Goal: Task Accomplishment & Management: Complete application form

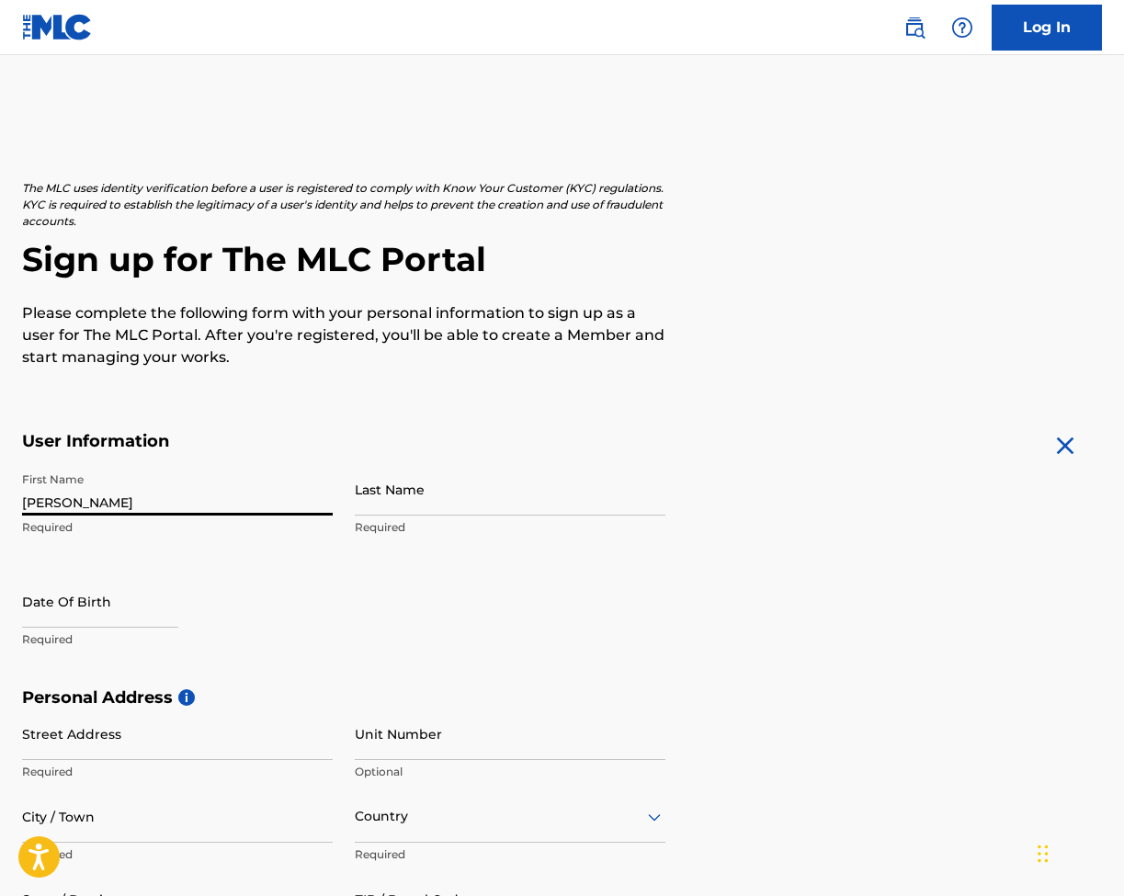
type input "[PERSON_NAME]"
type input "Kovadlo"
select select "8"
select select "2025"
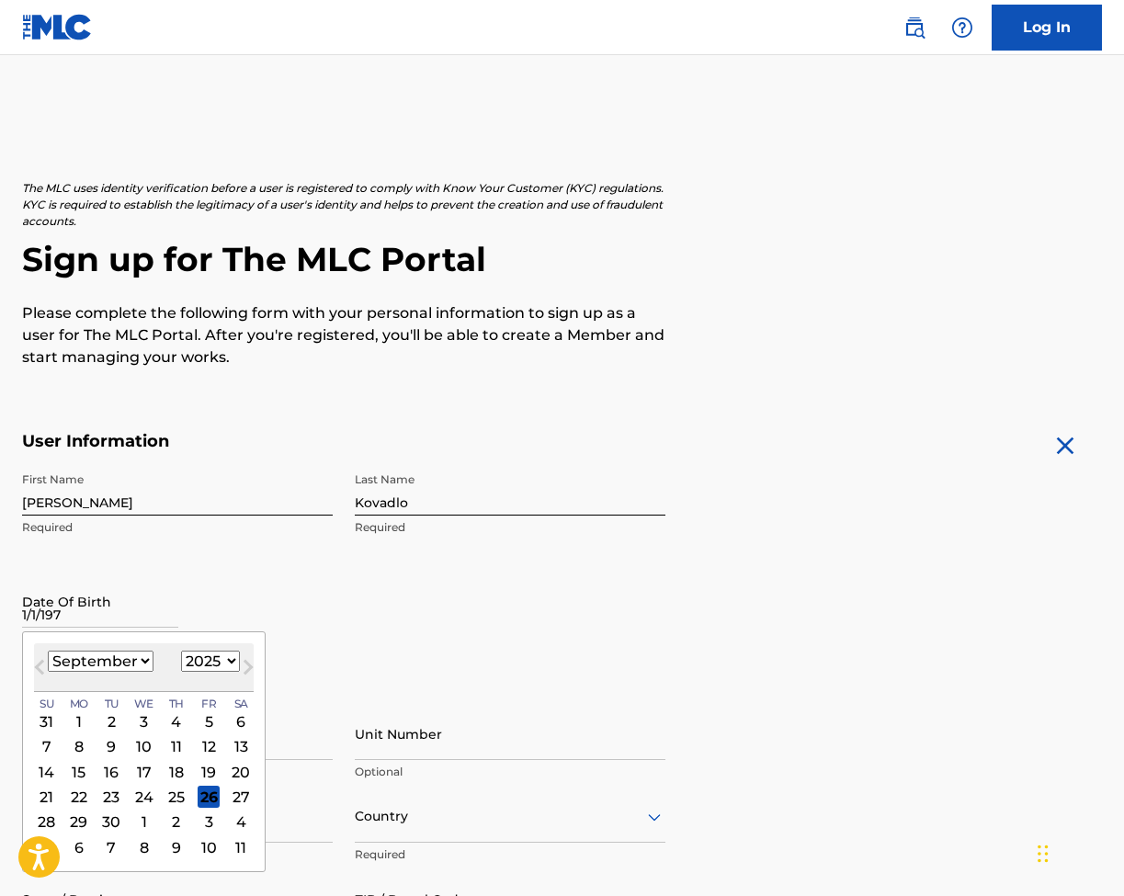
type input "[DATE]"
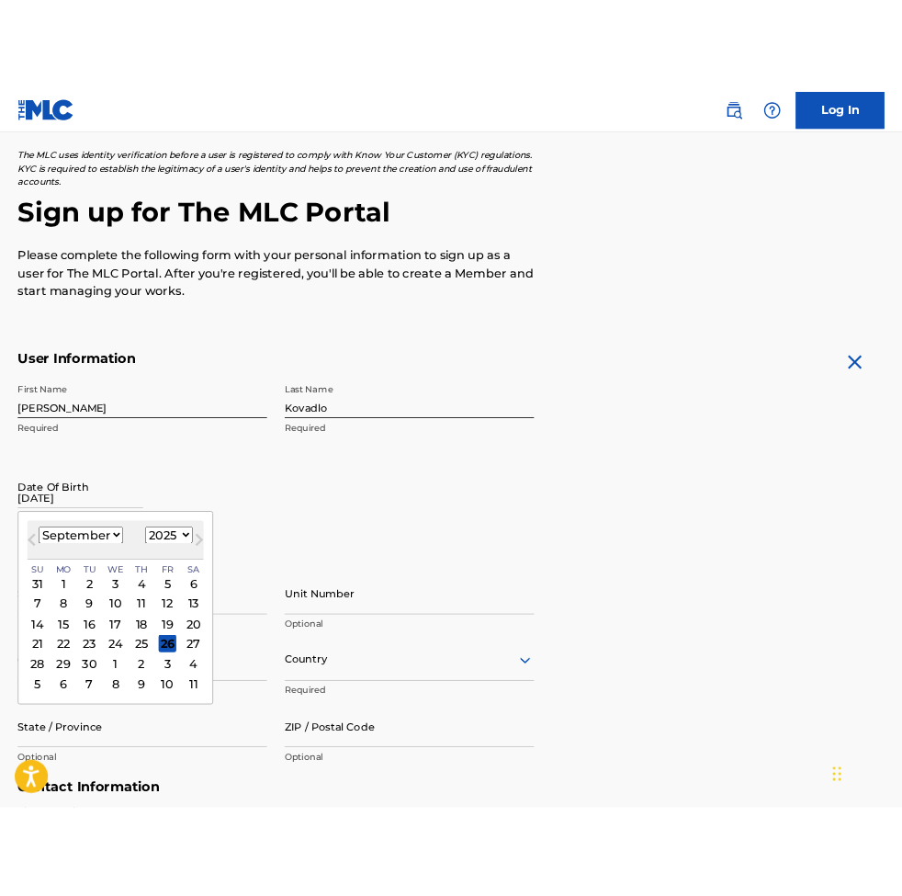
scroll to position [236, 0]
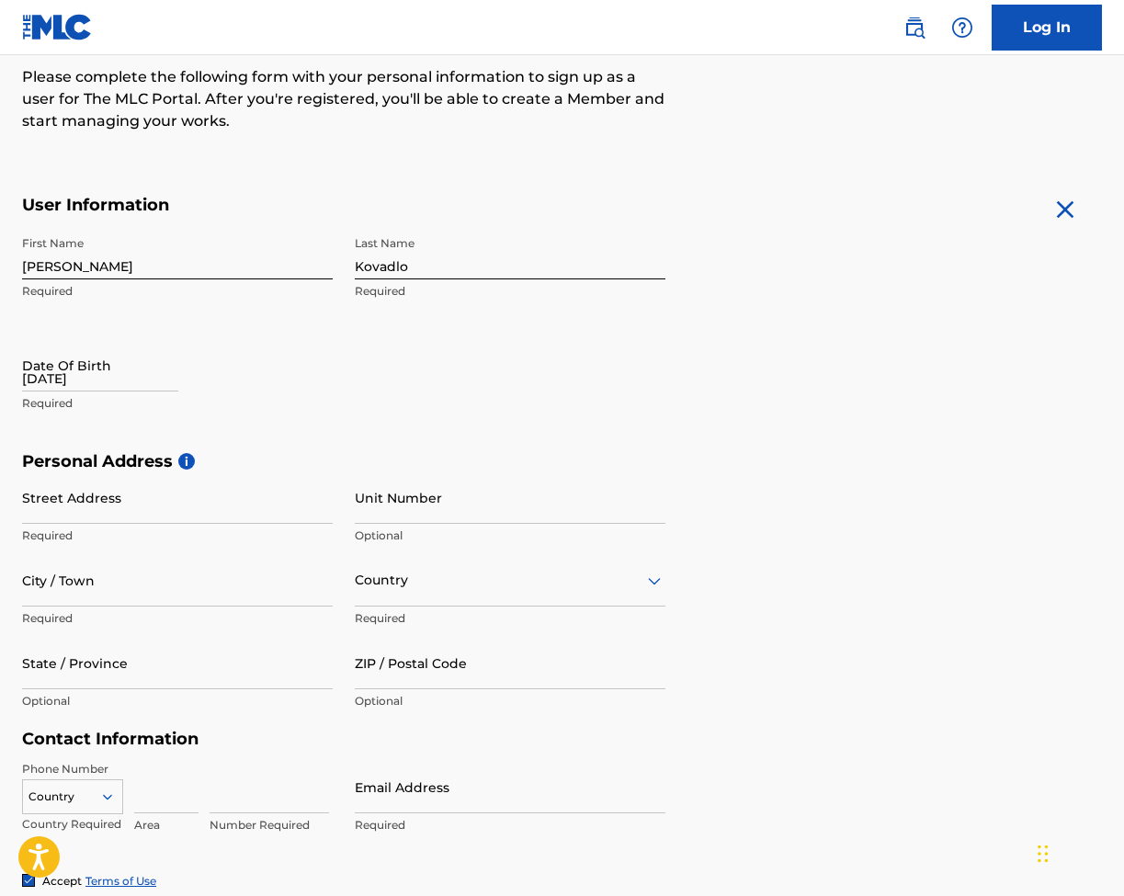
click at [195, 527] on p "Required" at bounding box center [177, 535] width 311 height 17
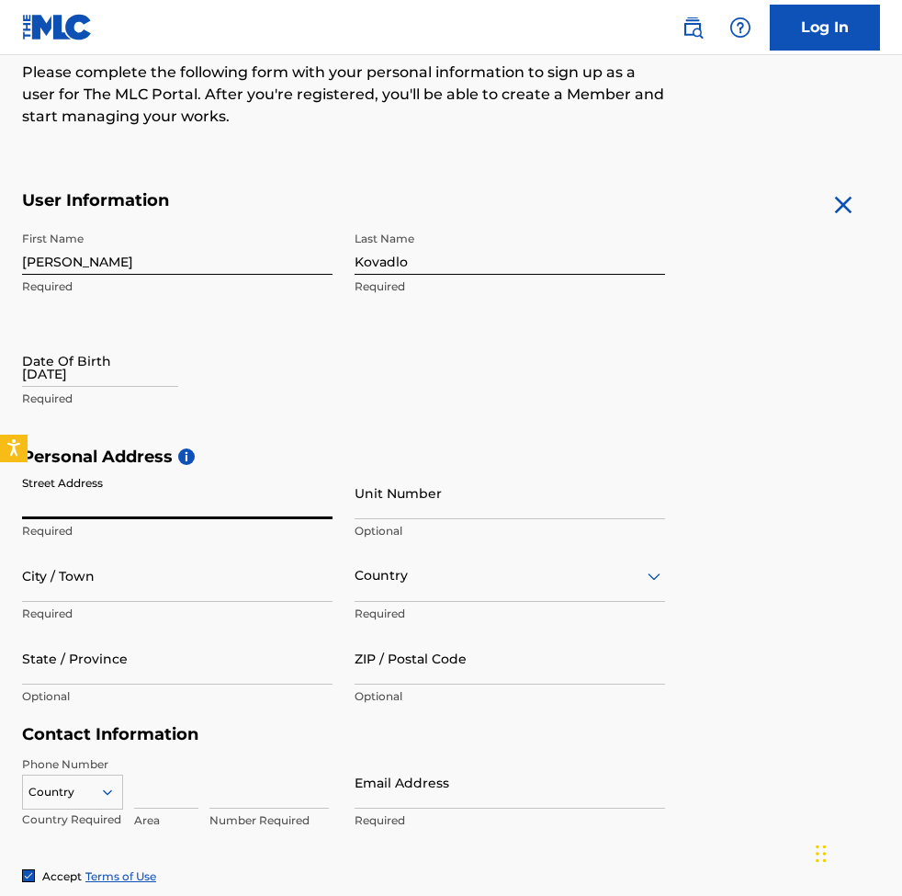
click at [80, 512] on input "Street Address" at bounding box center [177, 493] width 311 height 52
type input "[STREET_ADDRESS]"
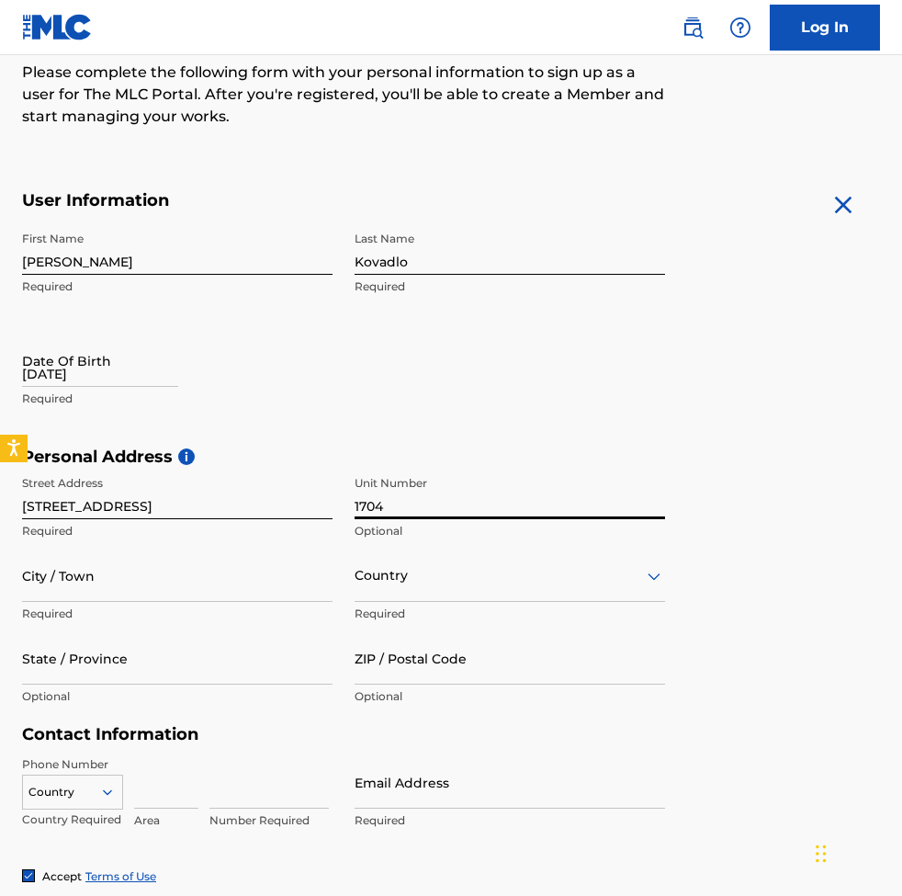
type input "1704"
type input "Aventura"
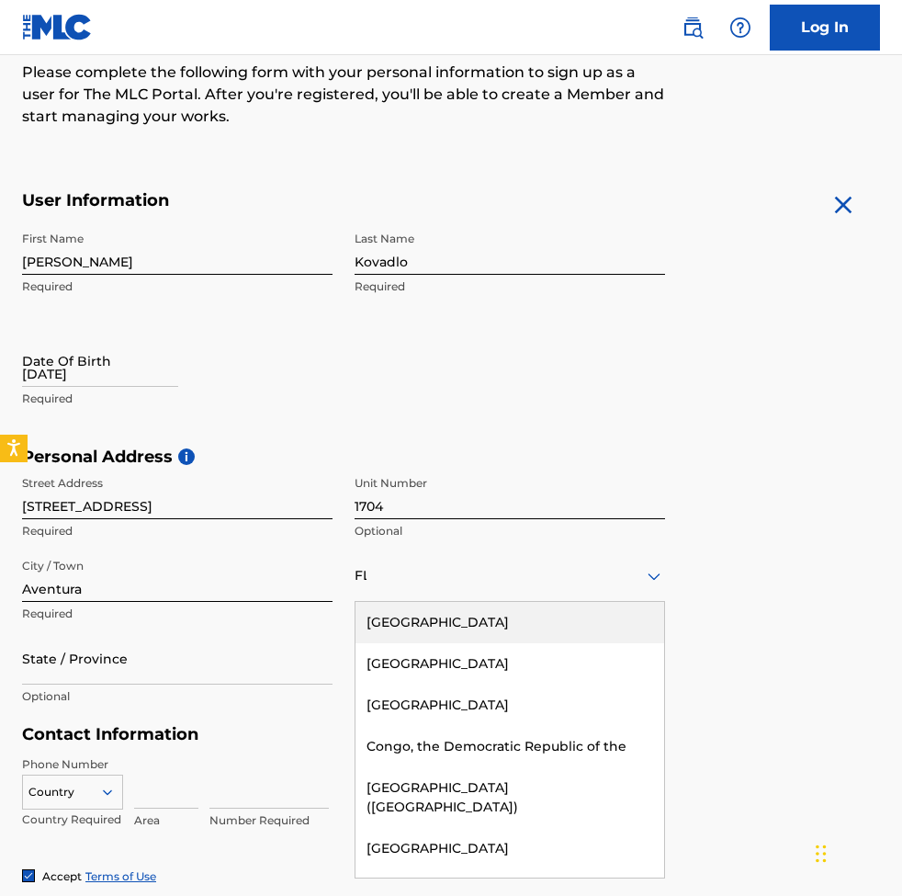
type input "F"
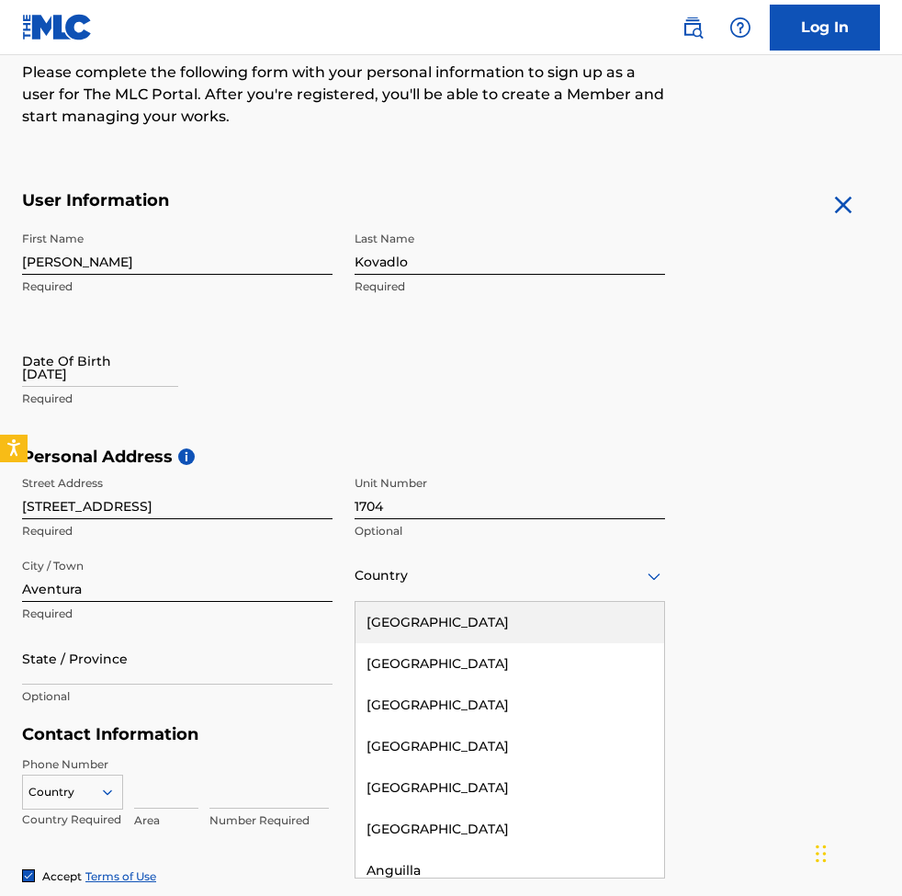
click at [402, 615] on div "[GEOGRAPHIC_DATA]" at bounding box center [510, 622] width 309 height 41
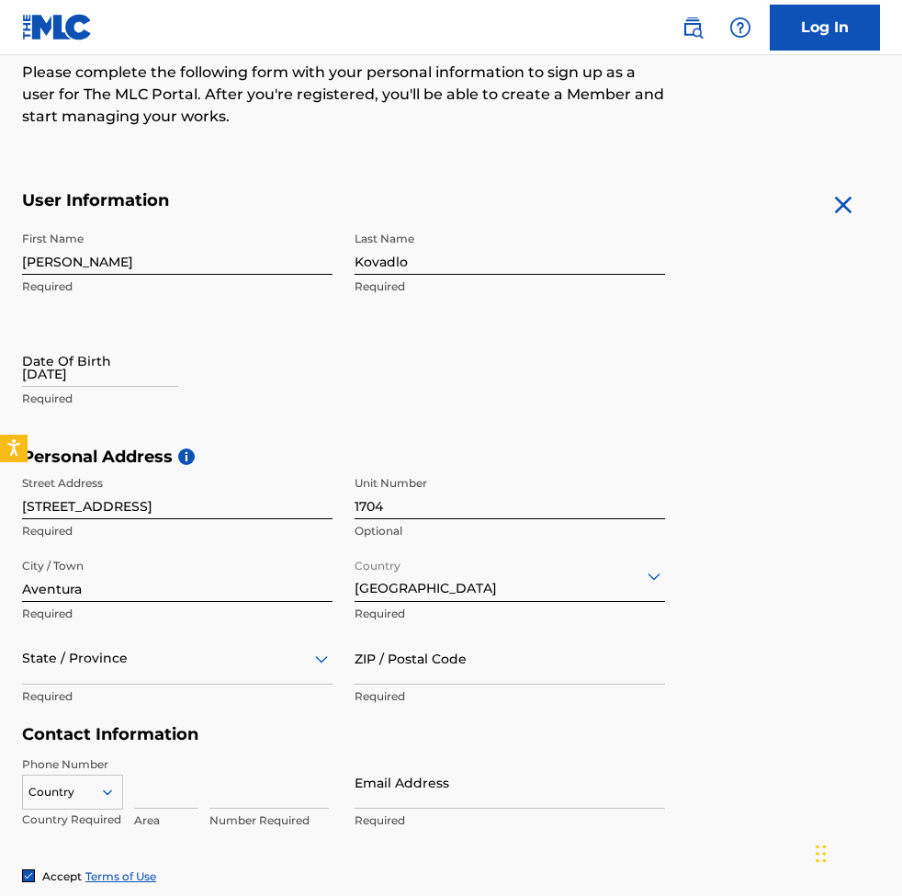
click at [124, 675] on div "State / Province" at bounding box center [177, 658] width 311 height 52
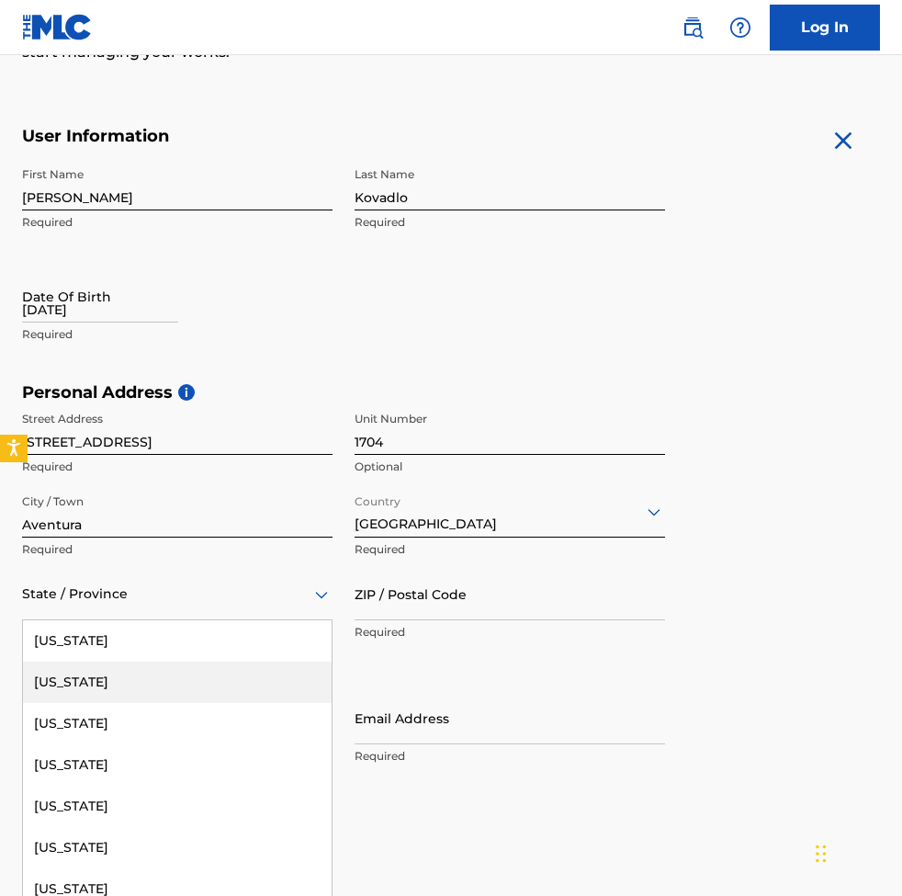
type input "F"
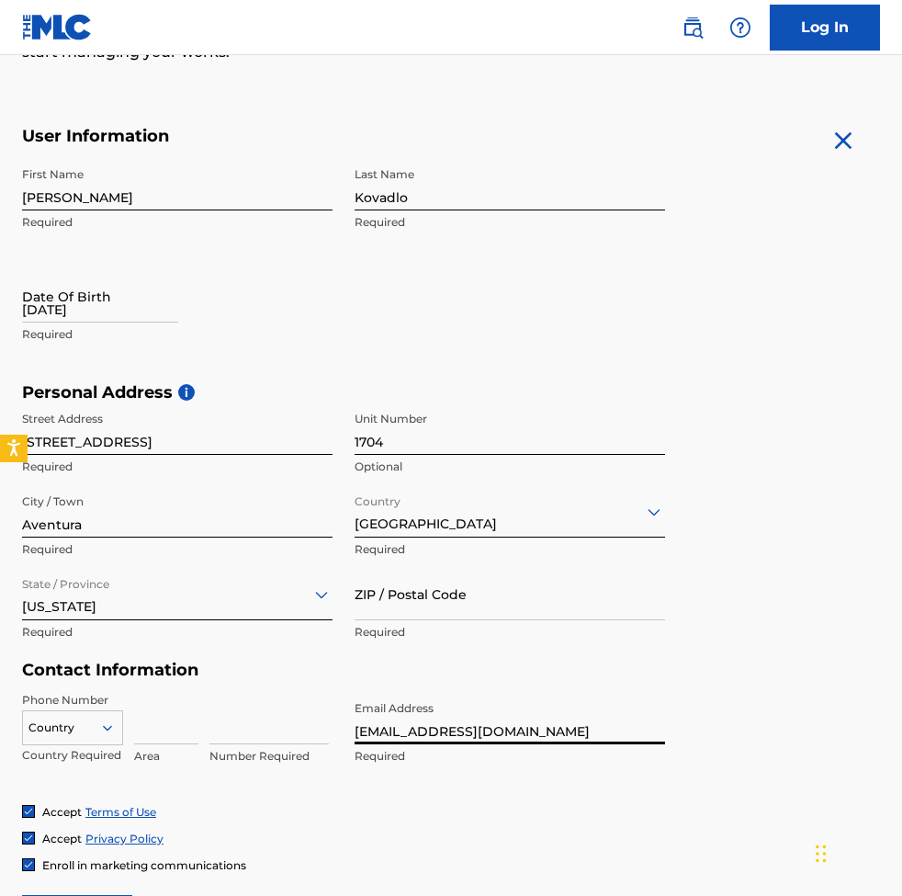
type input "[EMAIL_ADDRESS][DOMAIN_NAME]"
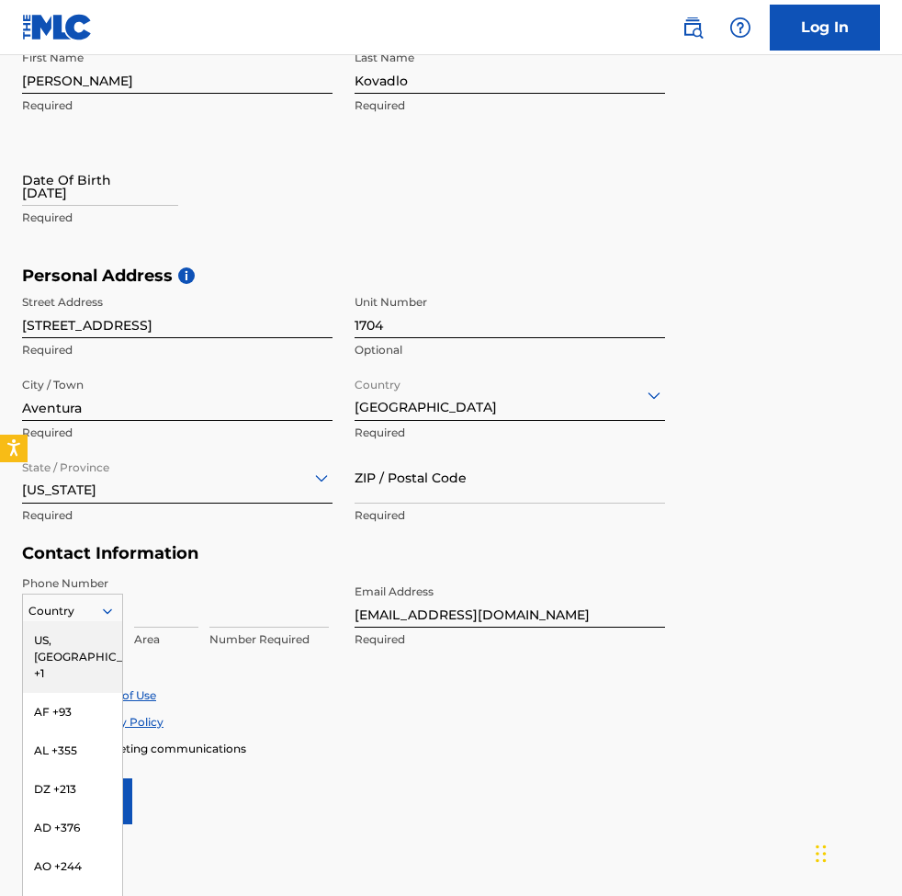
click at [103, 621] on div "US, [GEOGRAPHIC_DATA] +1, 1 of 216. 216 results available. Use Up and Down to c…" at bounding box center [72, 607] width 101 height 28
click at [85, 639] on div "US, [GEOGRAPHIC_DATA] +1" at bounding box center [72, 657] width 99 height 72
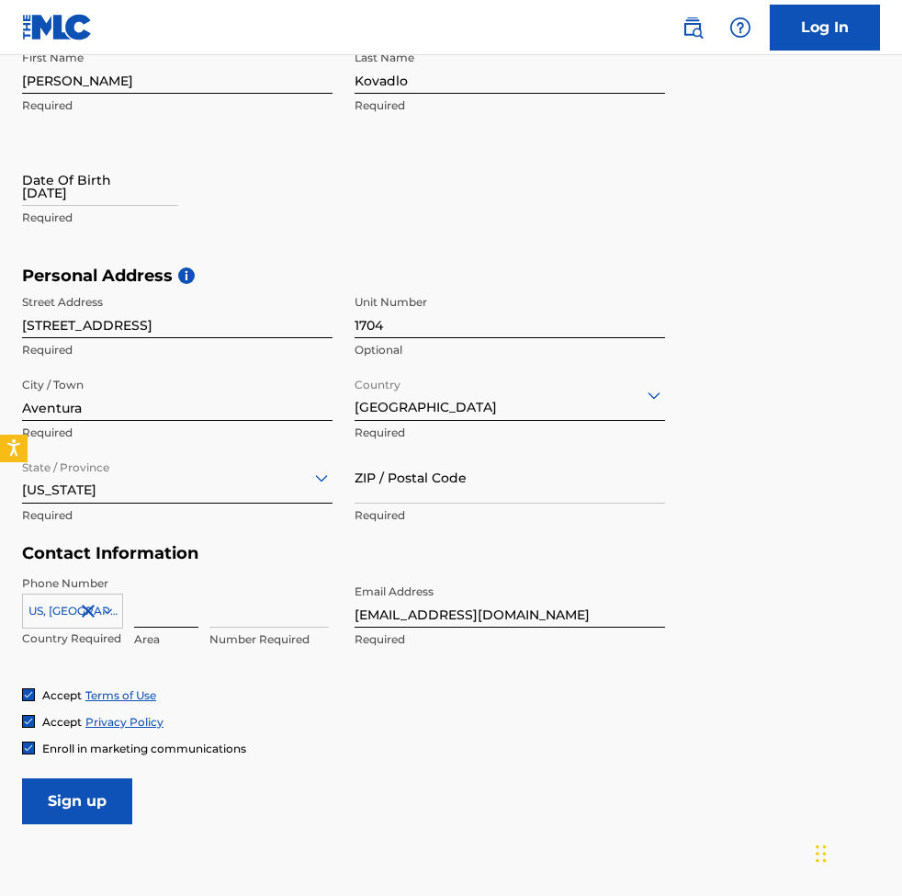
click at [157, 616] on input at bounding box center [166, 601] width 64 height 52
type input "646209"
paste input "0662"
type input "0662"
click at [204, 661] on div "Phone Number [GEOGRAPHIC_DATA], [GEOGRAPHIC_DATA] +1 Country Required 646209 In…" at bounding box center [343, 631] width 643 height 112
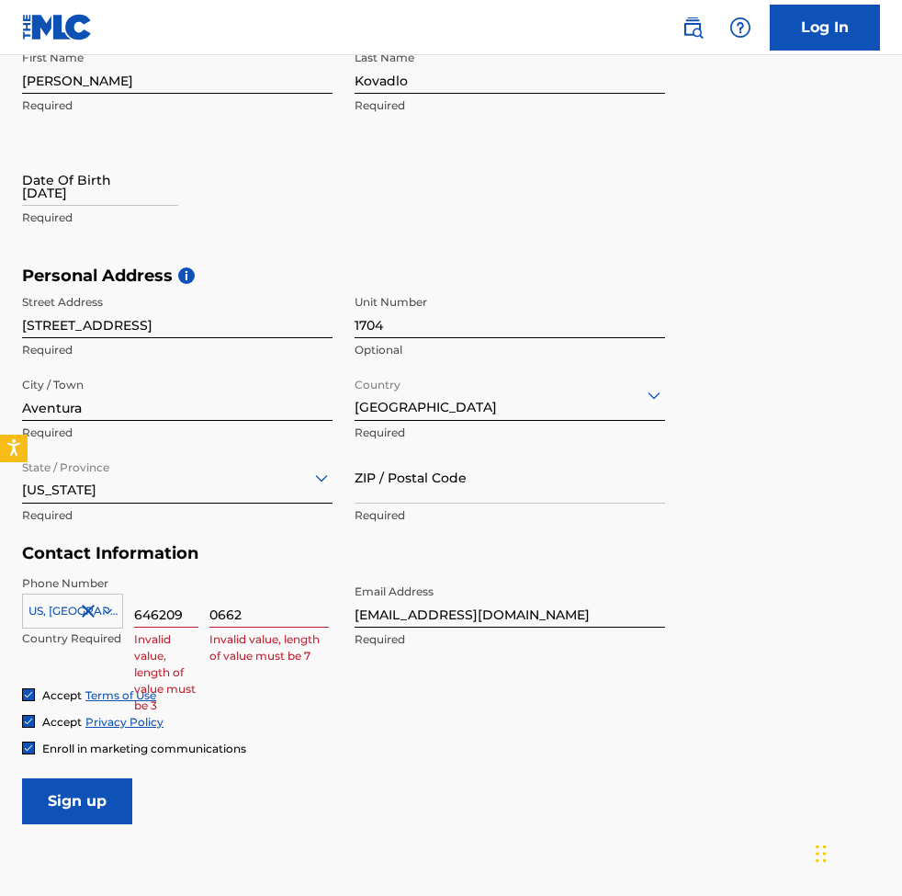
click at [175, 615] on input "646209" at bounding box center [166, 601] width 64 height 52
drag, startPoint x: 159, startPoint y: 613, endPoint x: 198, endPoint y: 613, distance: 39.5
click at [198, 613] on div "US, [GEOGRAPHIC_DATA] +1 Country Required 646209 Invalid value, length of value…" at bounding box center [177, 616] width 311 height 83
type input "646"
click at [209, 614] on div "[GEOGRAPHIC_DATA], [GEOGRAPHIC_DATA] +1 Country Required 646 Area 0662 Invalid …" at bounding box center [177, 616] width 311 height 83
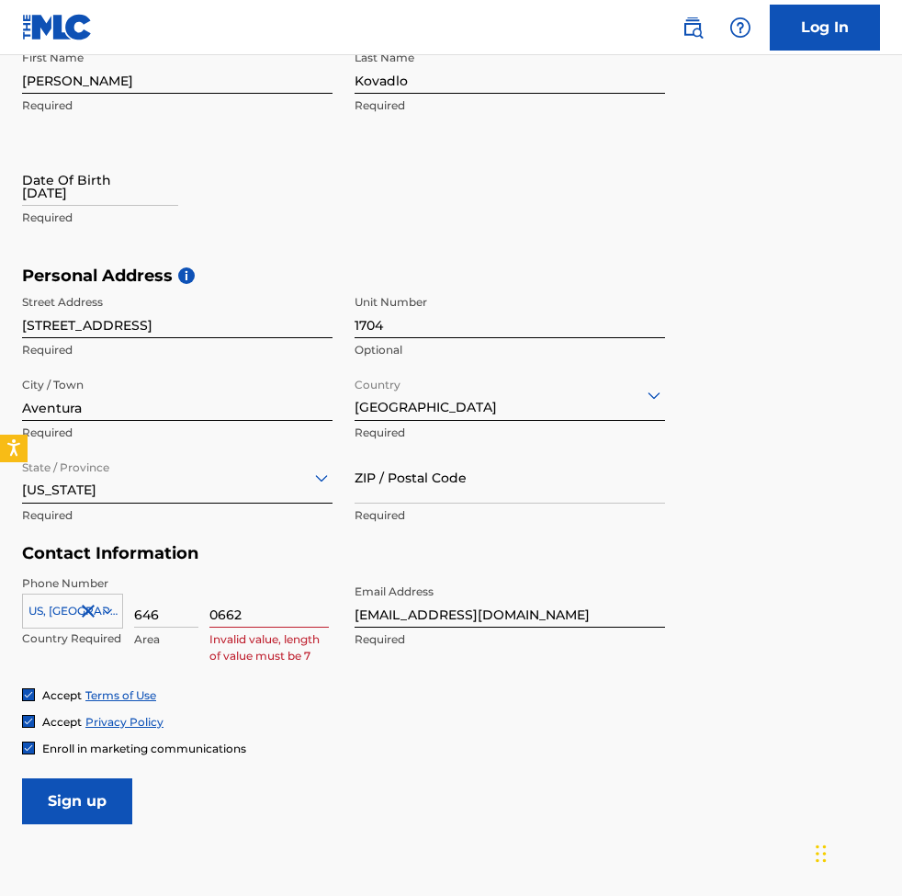
click at [211, 614] on input "0662" at bounding box center [268, 601] width 119 height 52
paste input "209"
type input "2090662"
click at [221, 687] on div "Accept Terms of Use" at bounding box center [451, 695] width 858 height 16
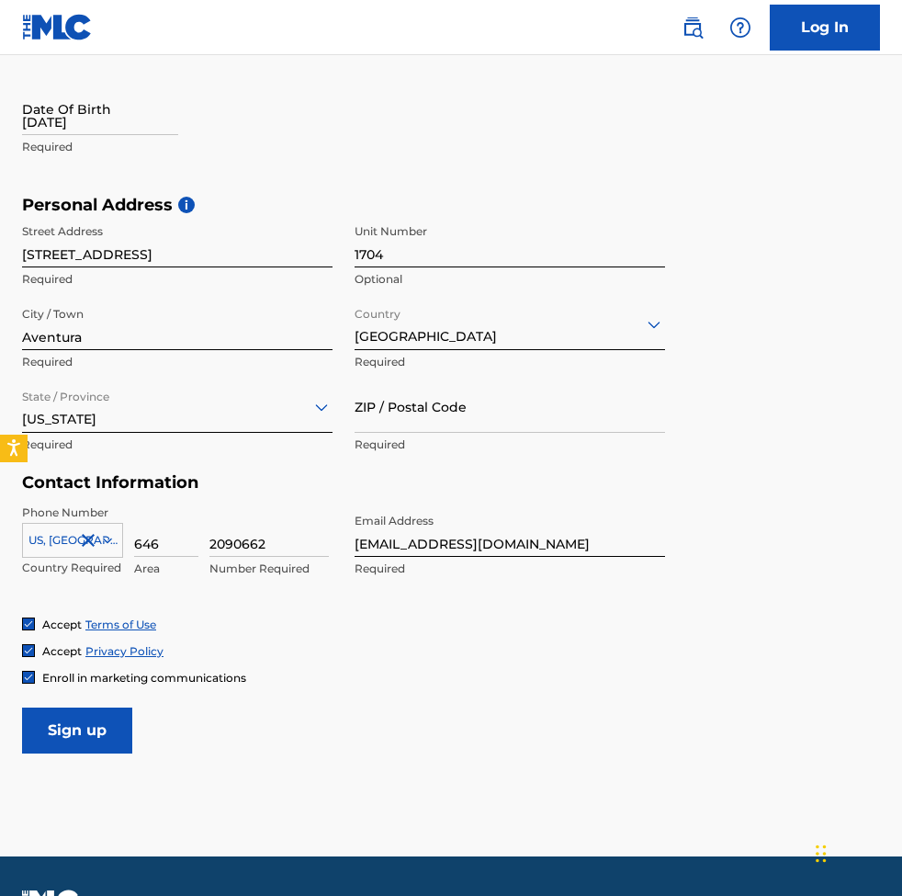
scroll to position [491, 0]
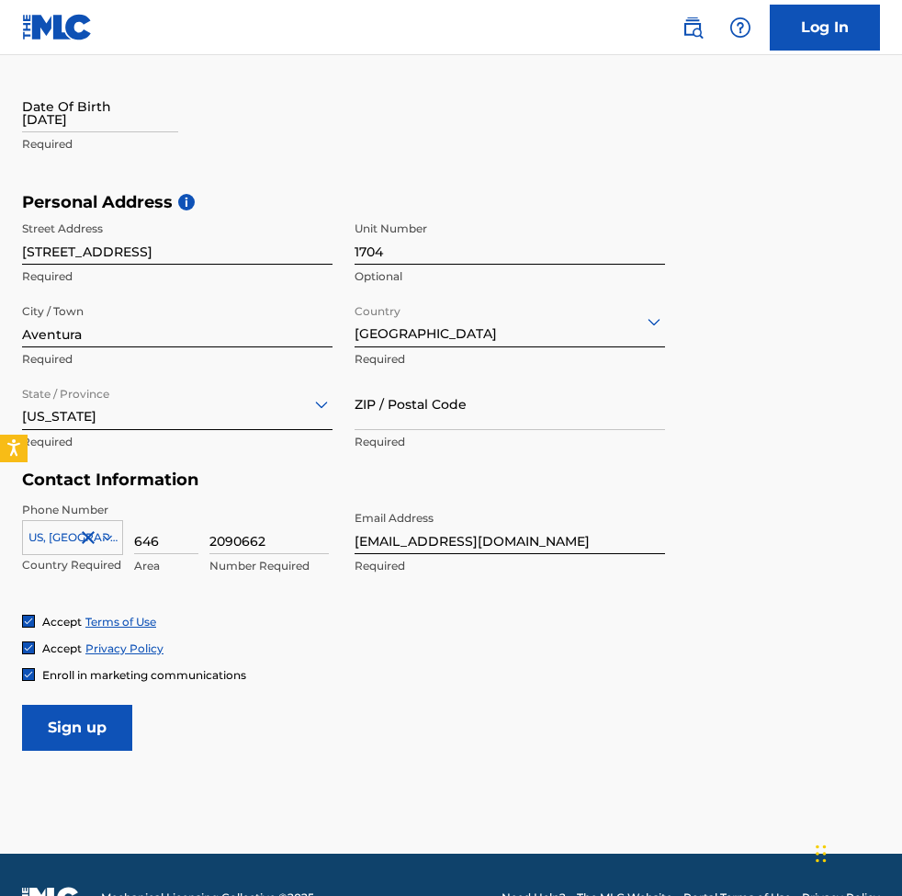
drag, startPoint x: 76, startPoint y: 728, endPoint x: 71, endPoint y: 598, distance: 129.7
click at [71, 598] on form "User Information First Name [PERSON_NAME] Required Last Name Kovadlo Required D…" at bounding box center [451, 343] width 858 height 815
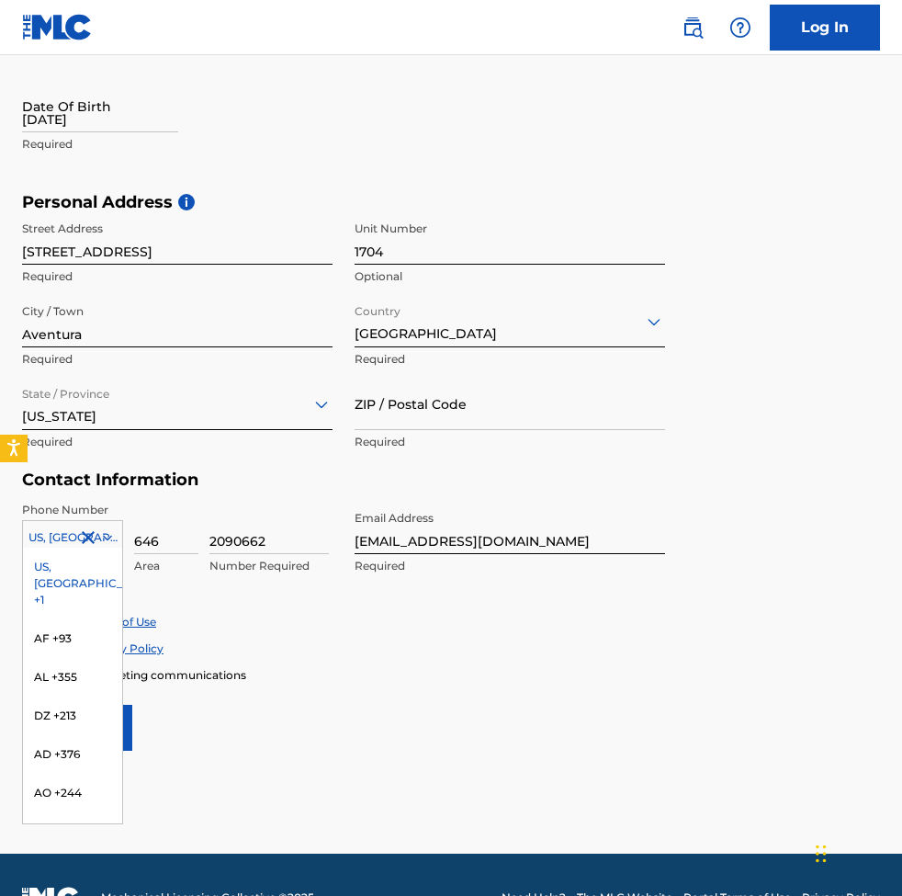
click at [62, 537] on div at bounding box center [72, 537] width 99 height 20
click at [324, 733] on form "User Information First Name [PERSON_NAME] Required Last Name [PERSON_NAME] Requ…" at bounding box center [451, 343] width 858 height 815
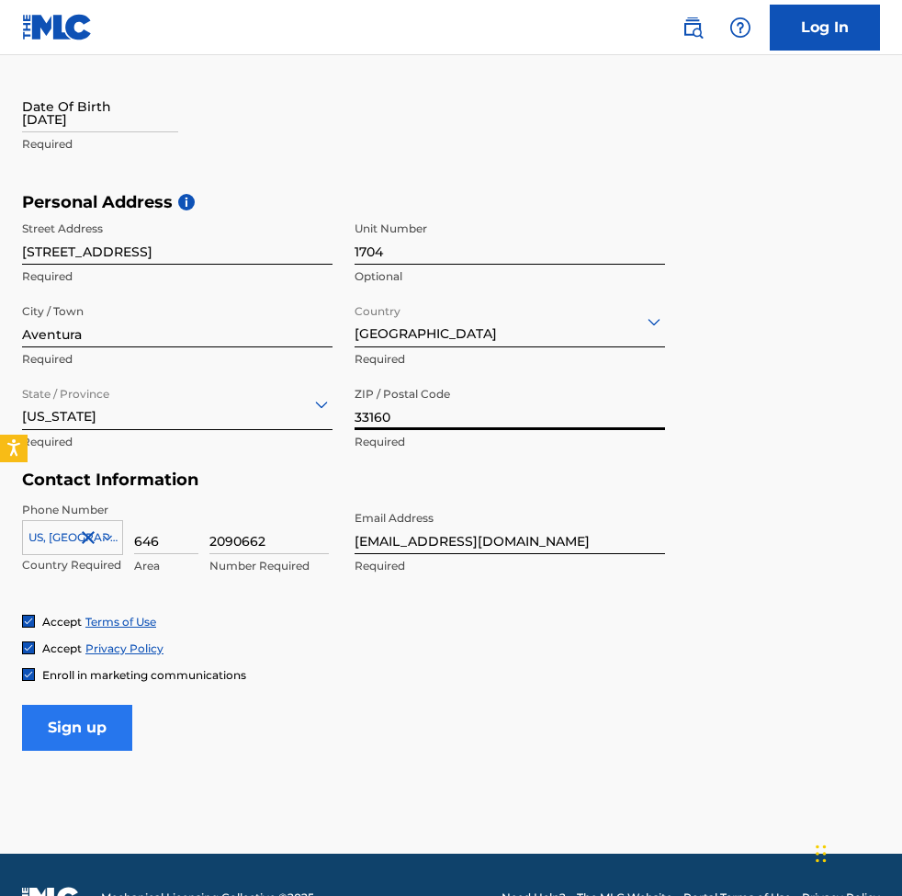
type input "33160"
click at [88, 740] on input "Sign up" at bounding box center [77, 728] width 110 height 46
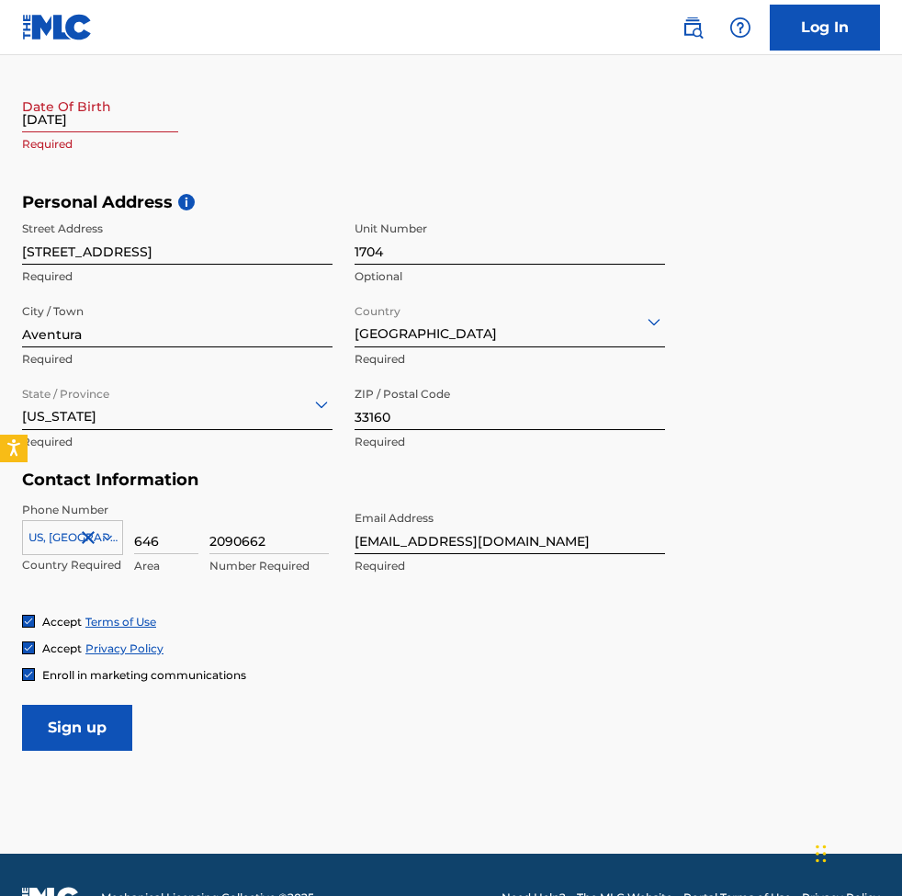
click at [65, 117] on input "[DATE]" at bounding box center [100, 106] width 156 height 52
select select "8"
select select "2025"
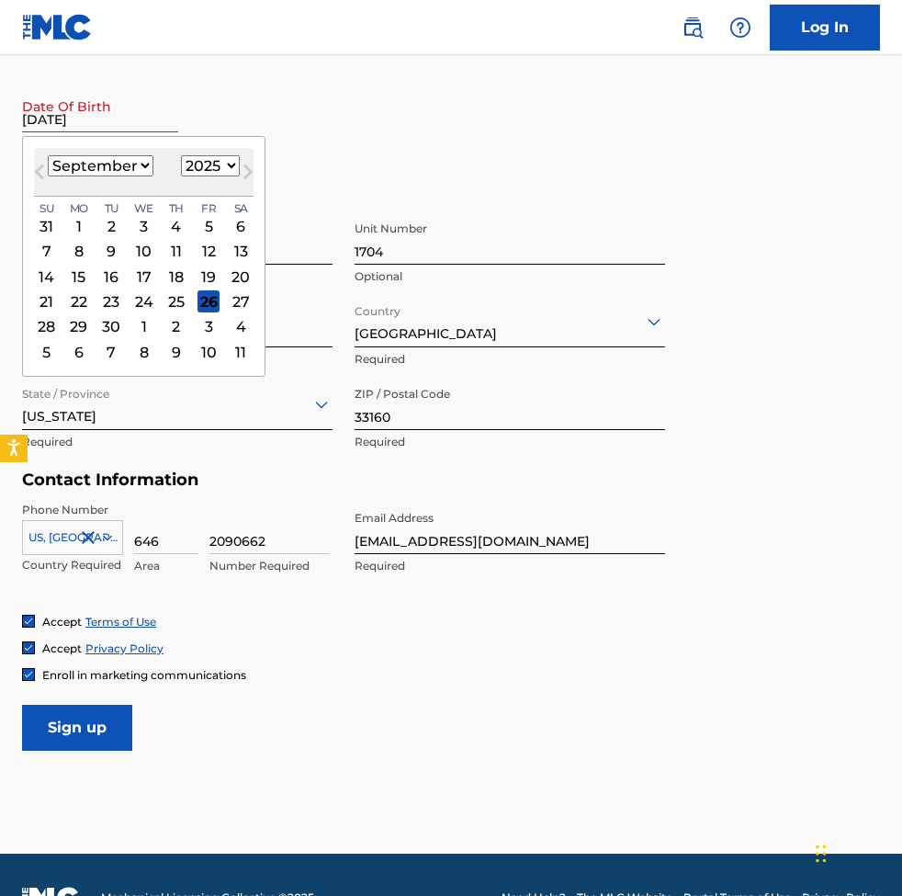
select select "0"
click at [139, 227] on div "1" at bounding box center [144, 226] width 22 height 22
select select "1978"
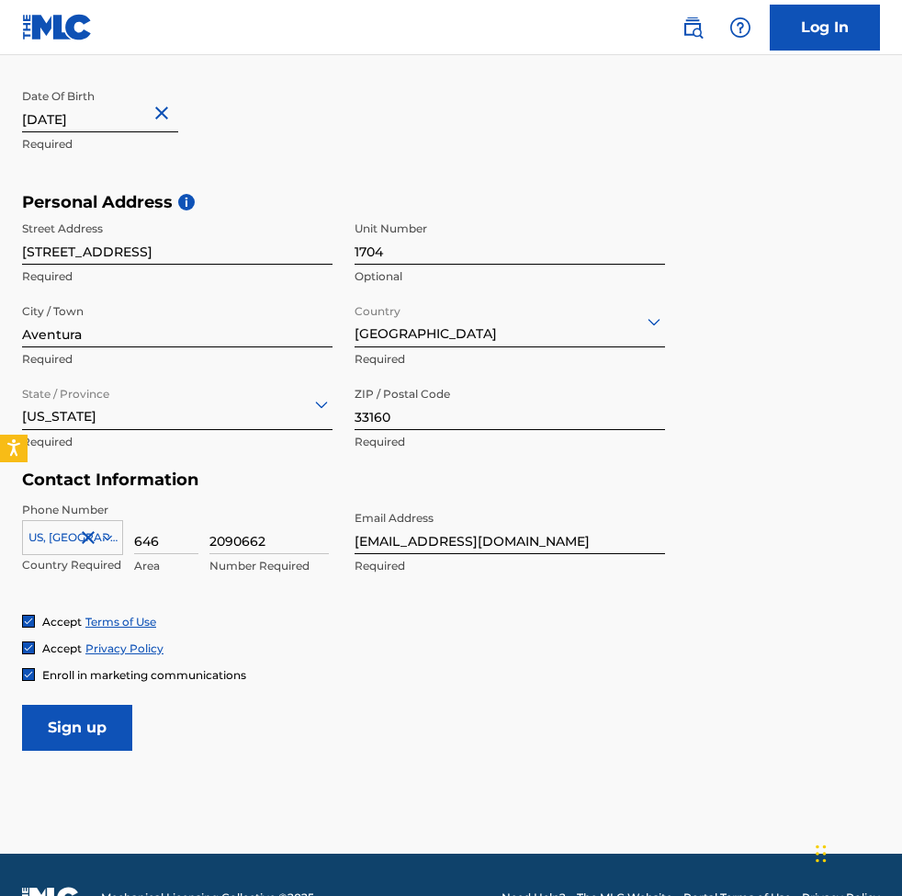
click at [390, 725] on form "User Information First Name [PERSON_NAME] Required Last Name Kovadlo Required D…" at bounding box center [451, 343] width 858 height 815
click at [76, 724] on input "Sign up" at bounding box center [77, 728] width 110 height 46
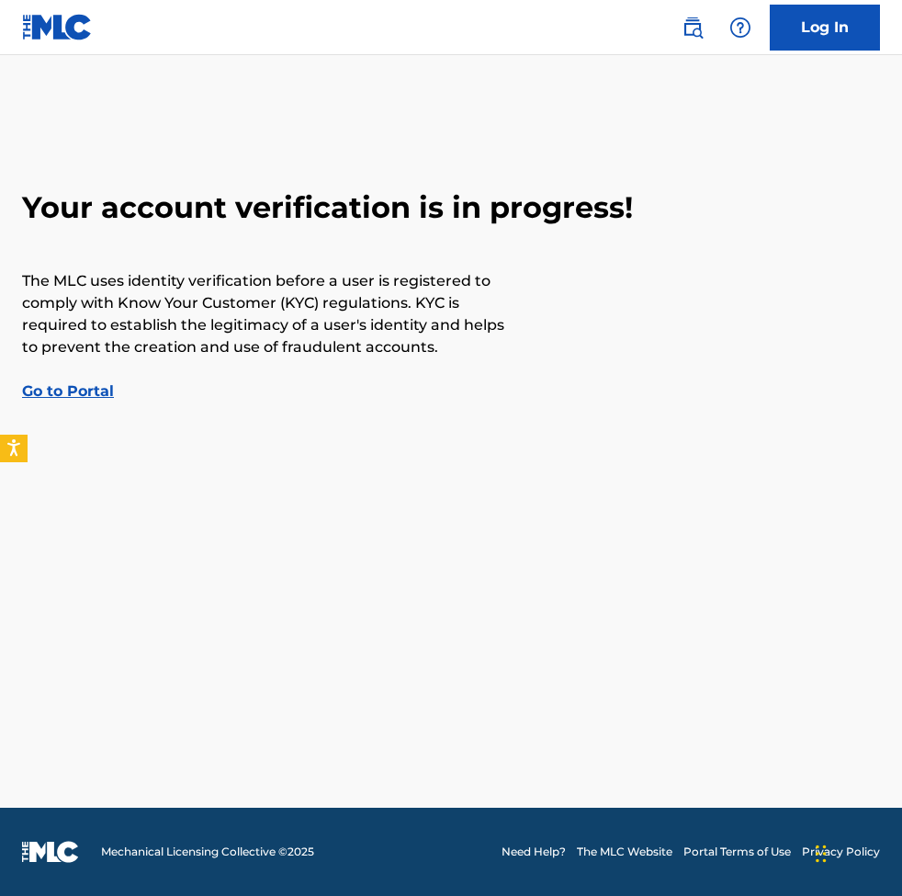
click at [76, 386] on link "Go to Portal" at bounding box center [68, 390] width 92 height 17
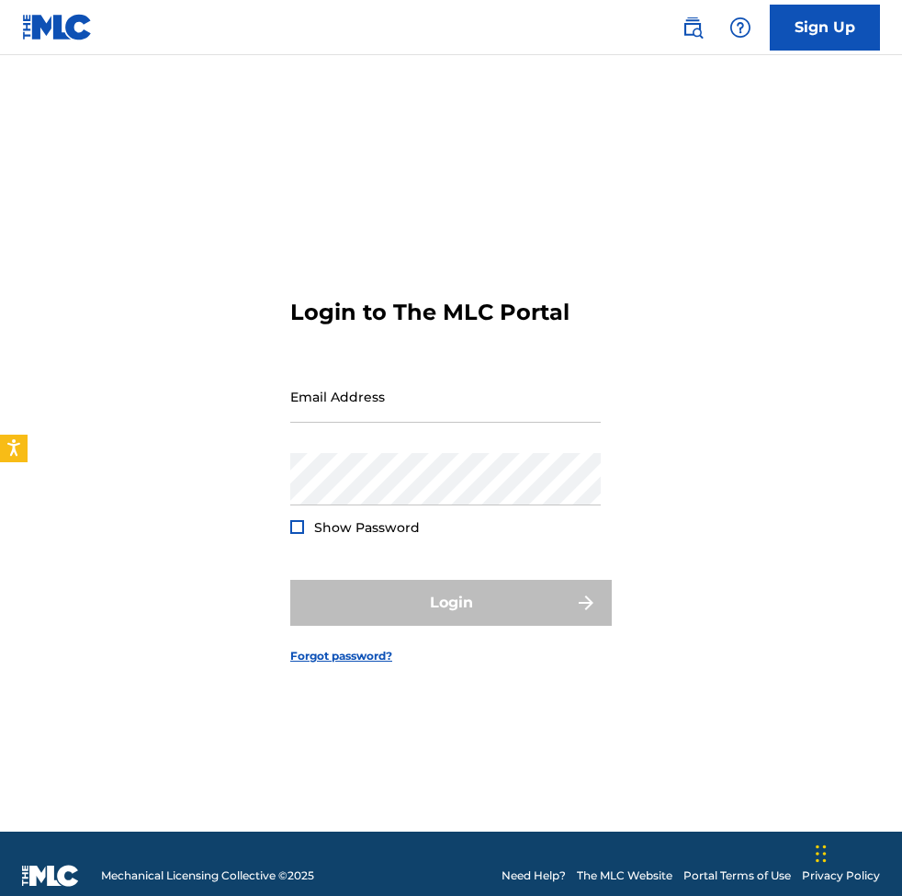
click at [140, 292] on div "Login to The MLC Portal Email Address Password Show Password Login Forgot passw…" at bounding box center [451, 466] width 902 height 730
